Goal: Information Seeking & Learning: Learn about a topic

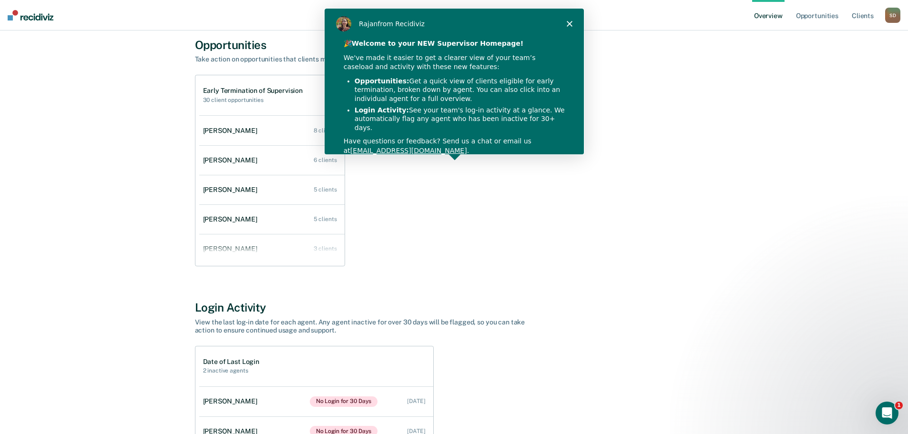
click at [570, 19] on div "[PERSON_NAME] from Recidiviz" at bounding box center [453, 23] width 259 height 31
click at [569, 23] on polygon "Close" at bounding box center [569, 23] width 6 height 6
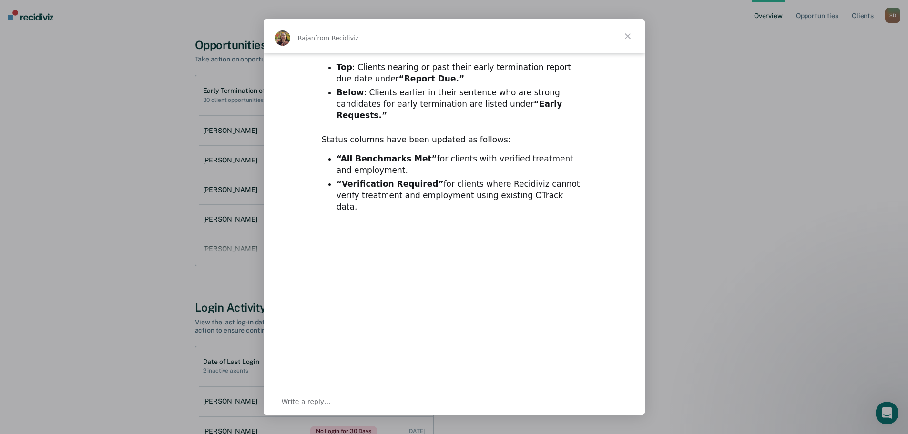
scroll to position [95, 0]
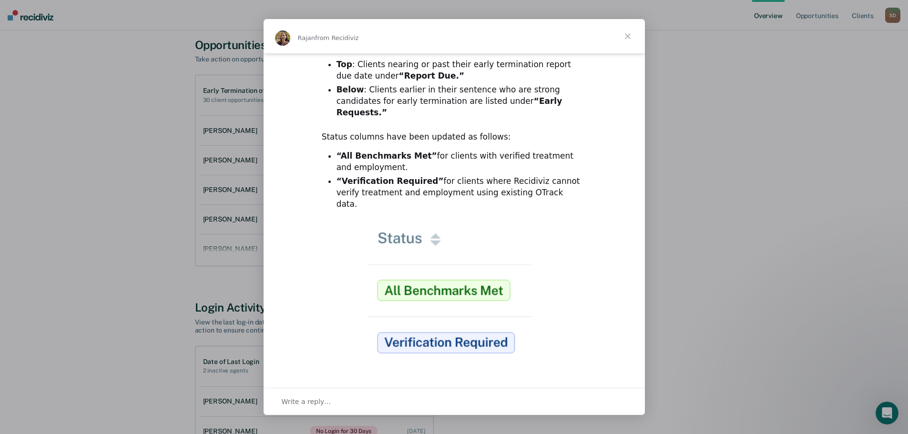
click at [625, 32] on span "Close" at bounding box center [627, 36] width 34 height 34
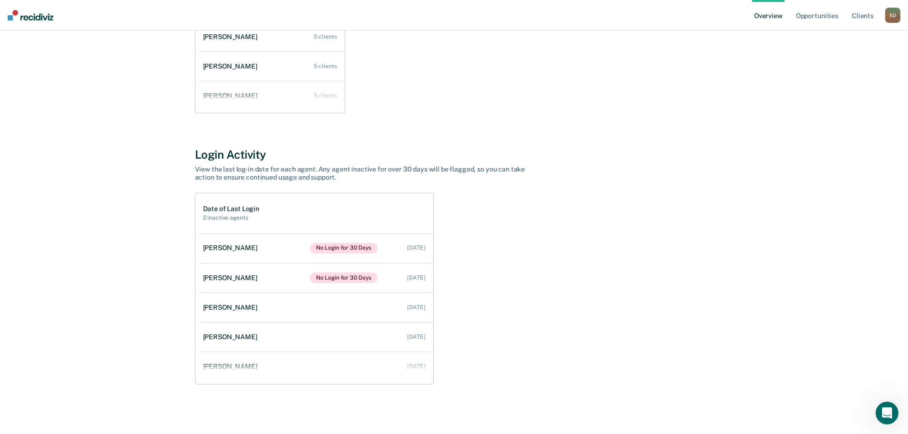
scroll to position [0, 0]
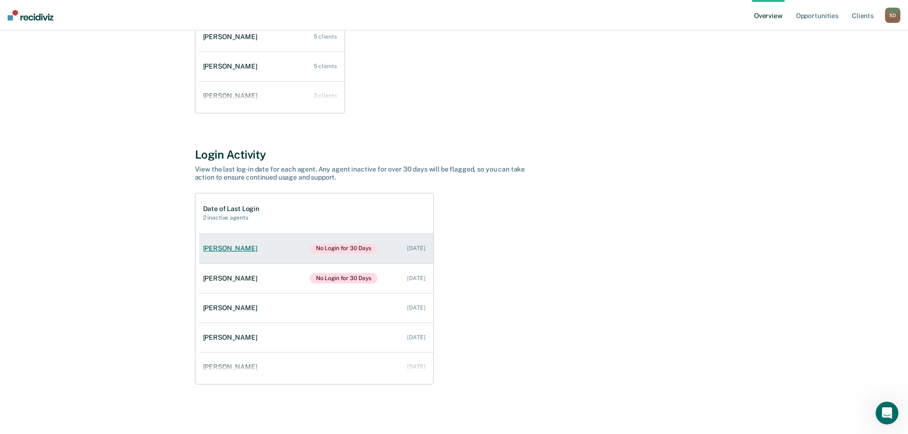
click at [242, 246] on div "[PERSON_NAME]" at bounding box center [232, 248] width 58 height 8
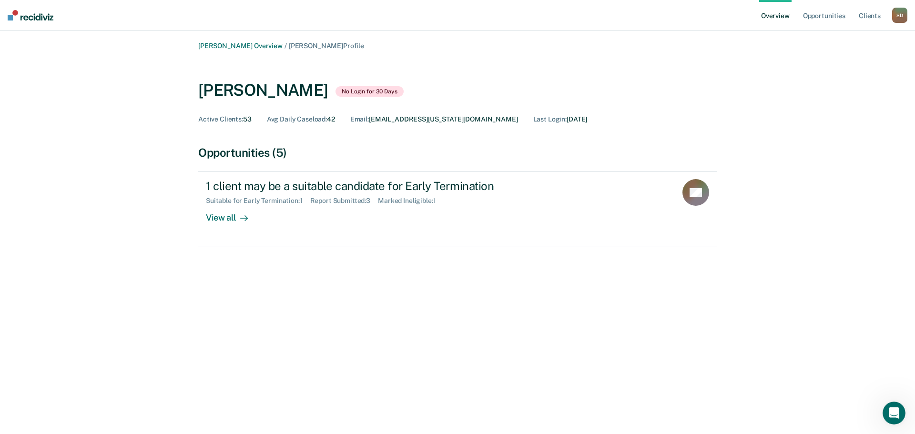
click at [217, 120] on span "Active Clients :" at bounding box center [220, 119] width 45 height 8
click at [245, 120] on div "Active Clients : 53" at bounding box center [224, 119] width 53 height 8
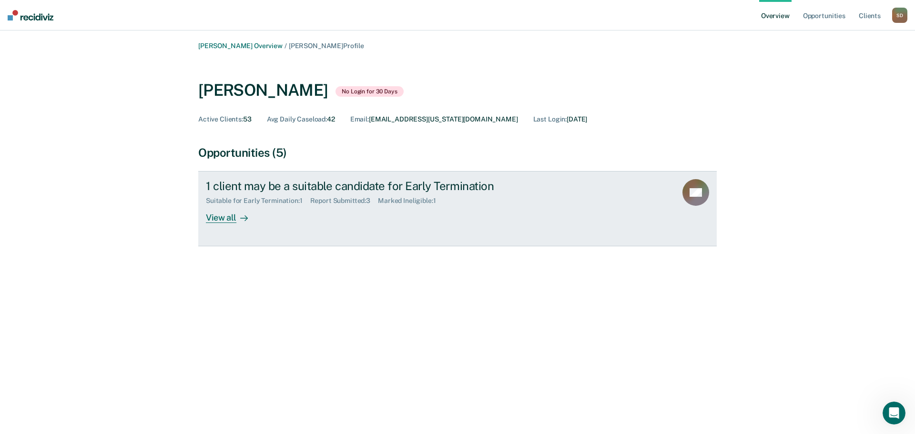
click at [224, 220] on div "View all" at bounding box center [232, 214] width 53 height 19
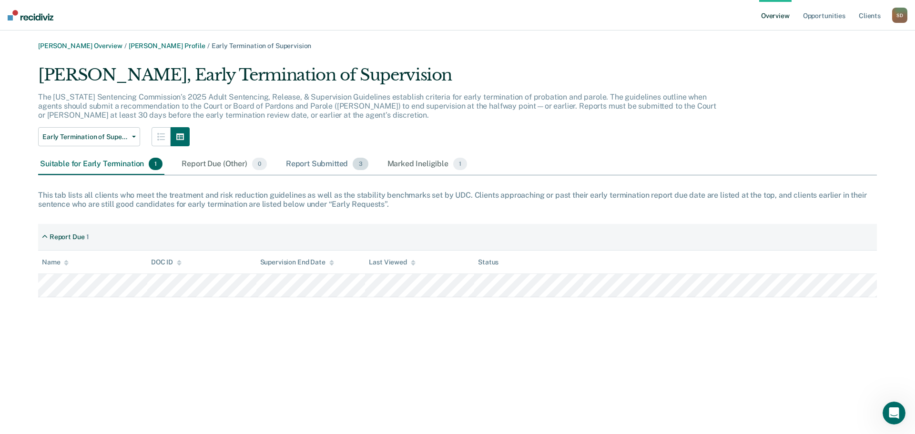
click at [301, 154] on div "Report Submitted 3" at bounding box center [327, 164] width 86 height 21
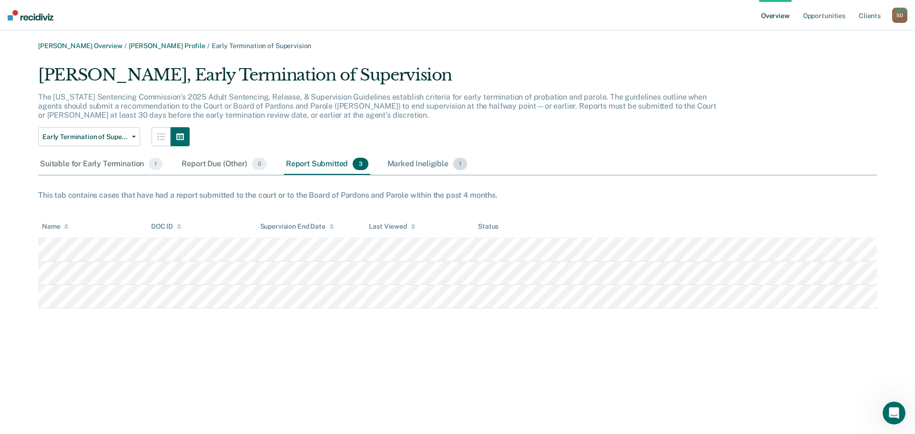
click at [409, 168] on div "Marked Ineligible 1" at bounding box center [428, 164] width 84 height 21
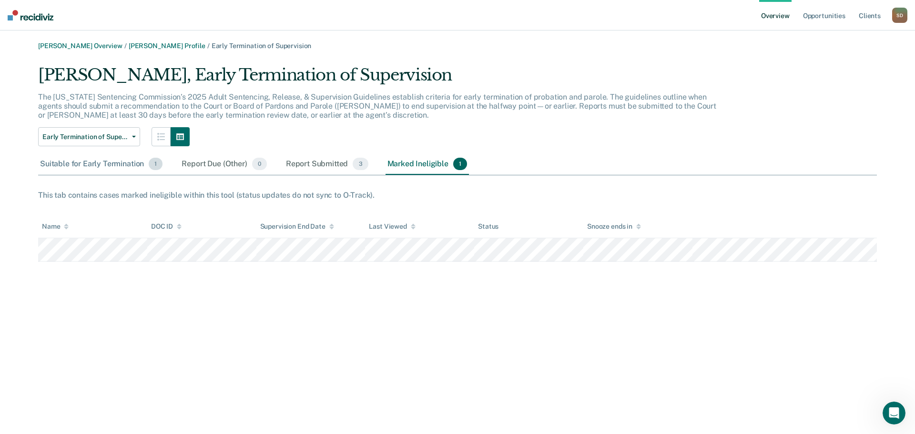
click at [105, 167] on div "Suitable for Early Termination 1" at bounding box center [101, 164] width 126 height 21
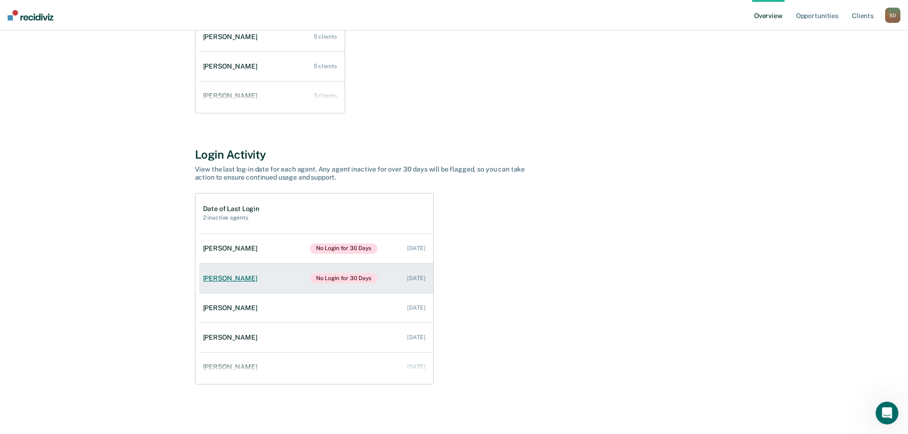
click at [276, 278] on link "[PERSON_NAME] No Login for 30 Days [DATE]" at bounding box center [316, 279] width 234 height 30
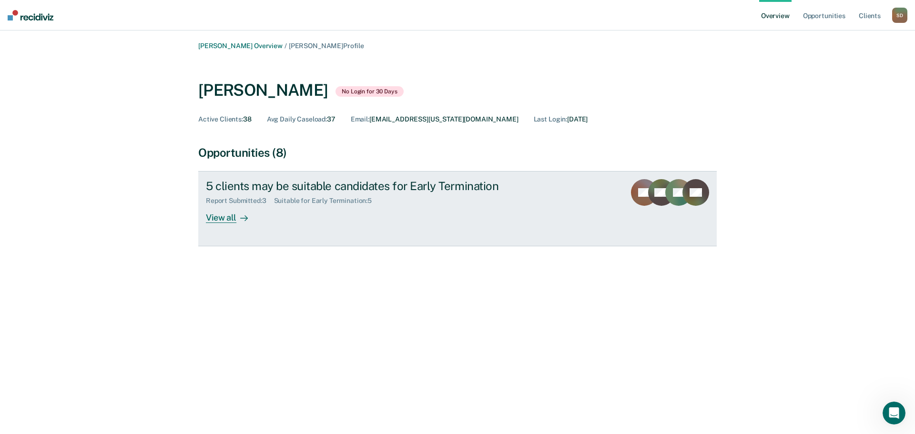
click at [237, 218] on div at bounding box center [241, 218] width 11 height 11
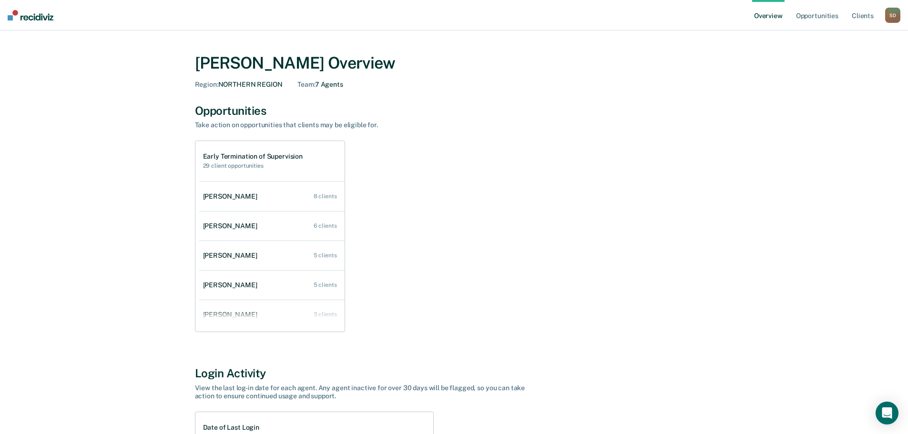
click at [38, 16] on img at bounding box center [31, 15] width 46 height 10
click at [231, 196] on div "[PERSON_NAME]" at bounding box center [232, 197] width 58 height 8
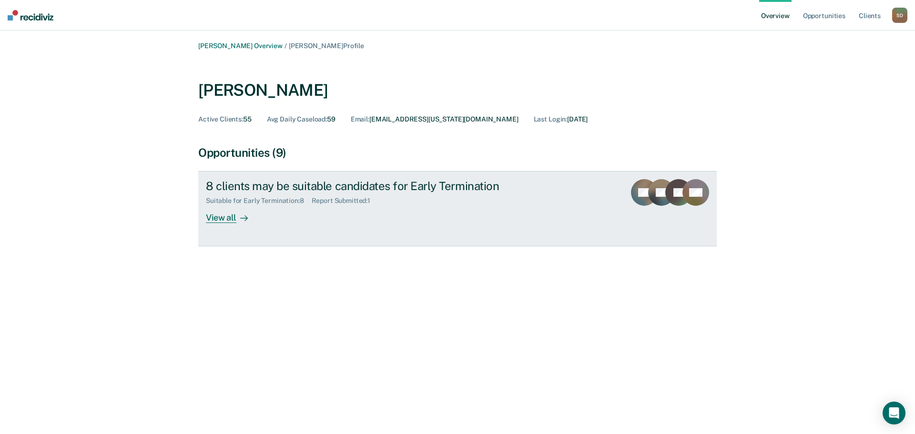
click at [225, 219] on div "View all" at bounding box center [232, 214] width 53 height 19
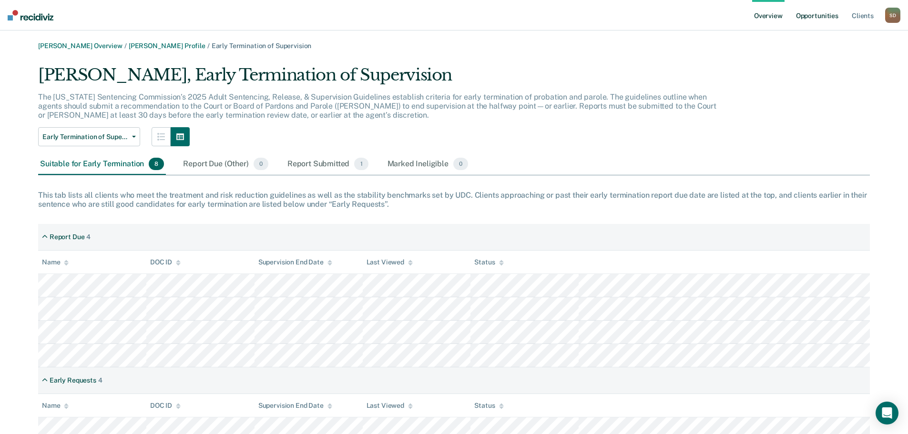
click at [816, 13] on link "Opportunities" at bounding box center [817, 15] width 46 height 31
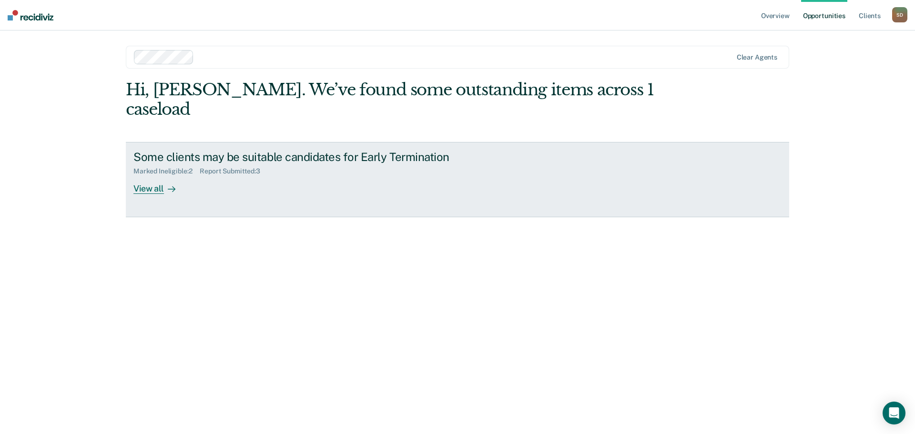
click at [146, 177] on link "Some clients may be suitable candidates for Early Termination Marked Ineligible…" at bounding box center [457, 179] width 663 height 75
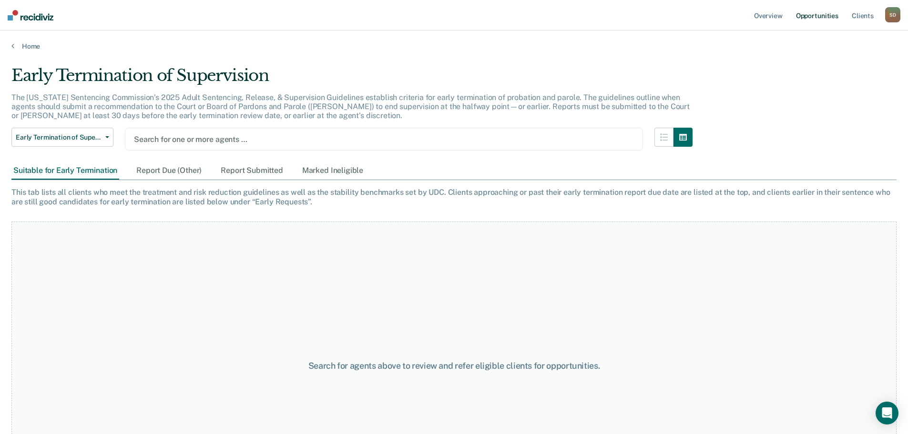
click at [822, 16] on link "Opportunities" at bounding box center [817, 15] width 46 height 31
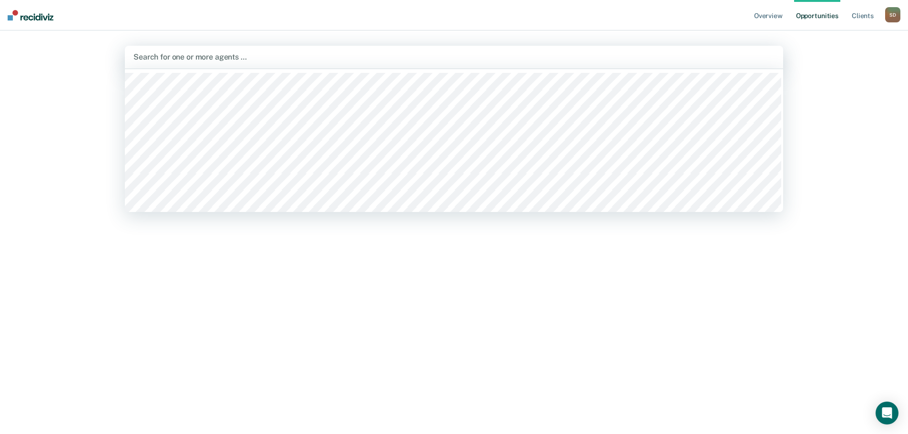
click at [230, 55] on div at bounding box center [453, 56] width 641 height 11
click at [196, 58] on div at bounding box center [453, 56] width 641 height 11
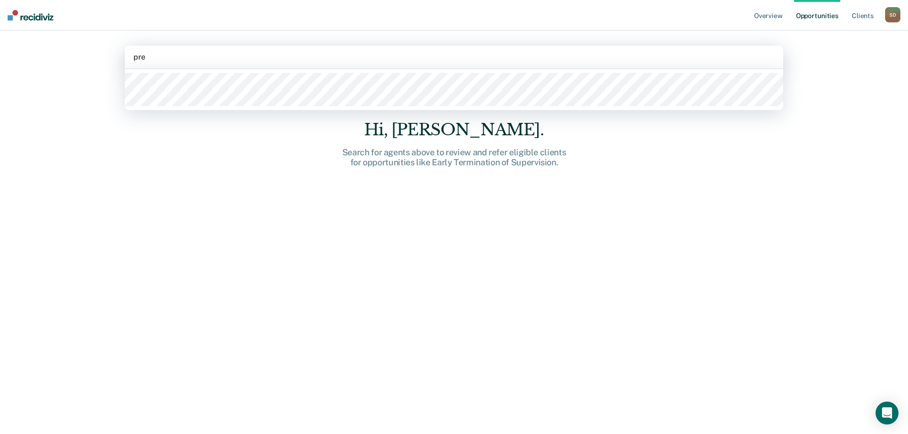
type input "prev"
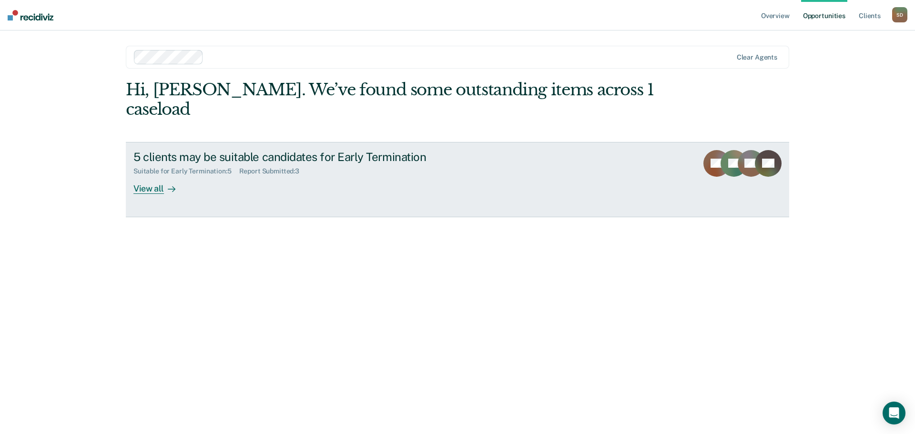
click at [143, 175] on div "View all" at bounding box center [159, 184] width 53 height 19
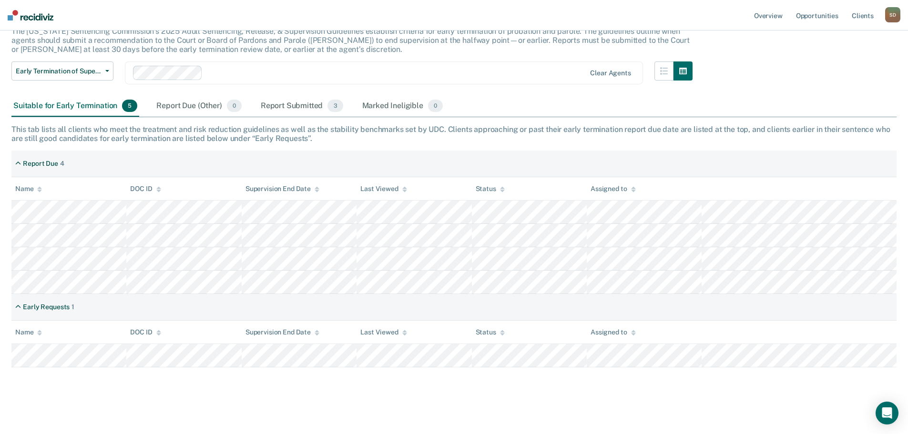
scroll to position [68, 0]
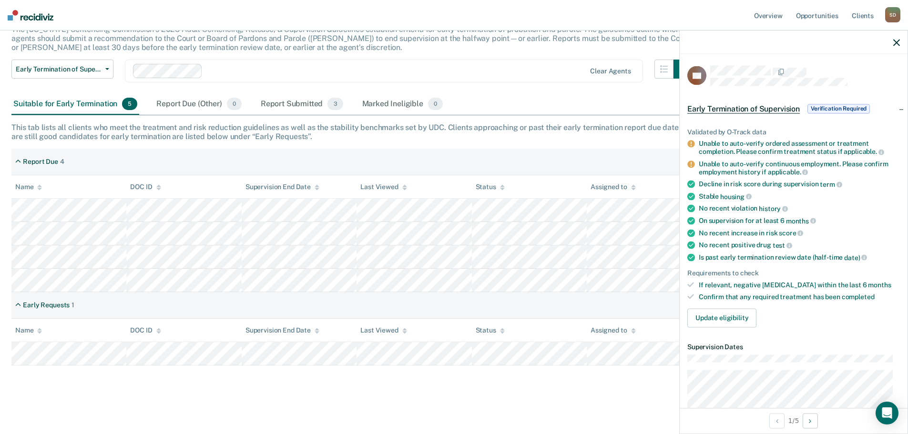
click at [575, 168] on div "Report Due 4" at bounding box center [453, 162] width 885 height 27
click at [895, 44] on icon "button" at bounding box center [896, 42] width 7 height 7
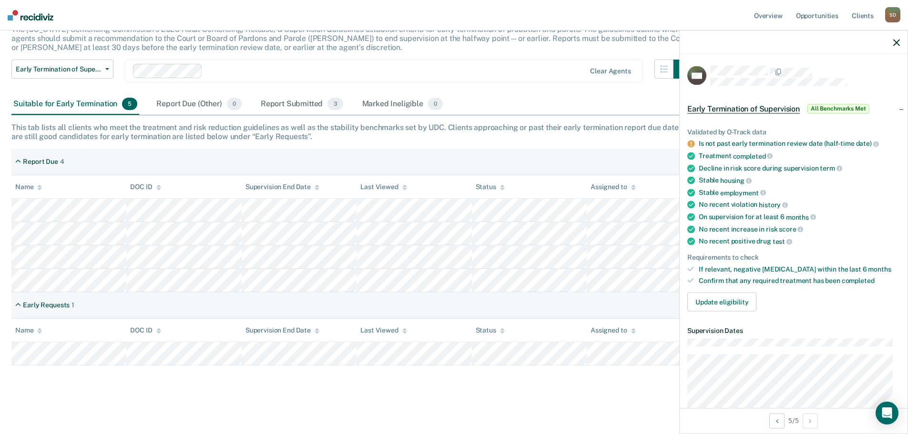
click at [898, 42] on icon "button" at bounding box center [896, 42] width 7 height 7
